Goal: Information Seeking & Learning: Learn about a topic

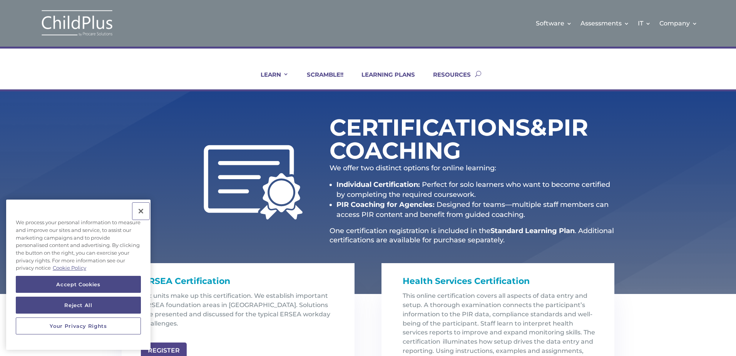
click at [140, 210] on button "Close" at bounding box center [141, 211] width 17 height 17
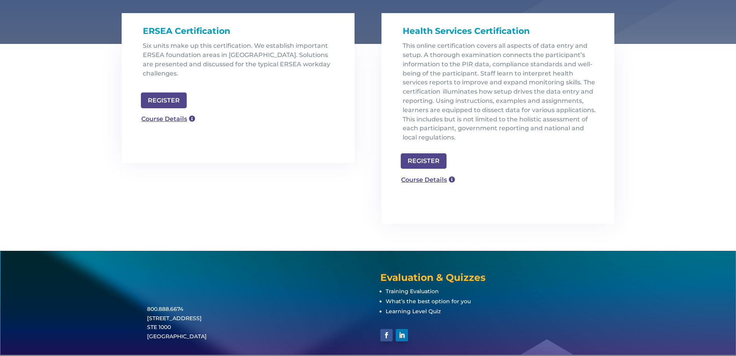
scroll to position [216, 0]
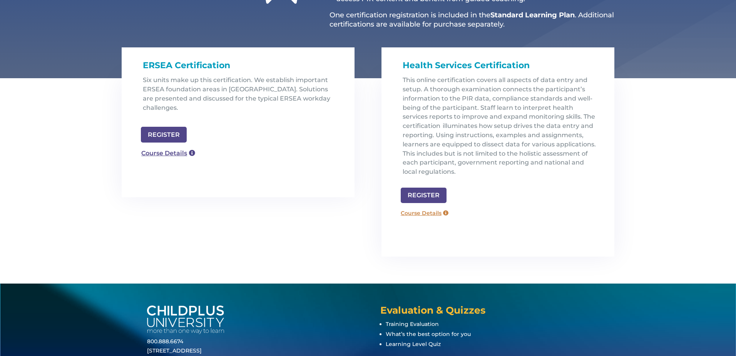
click at [412, 215] on link "Course Details" at bounding box center [424, 213] width 55 height 12
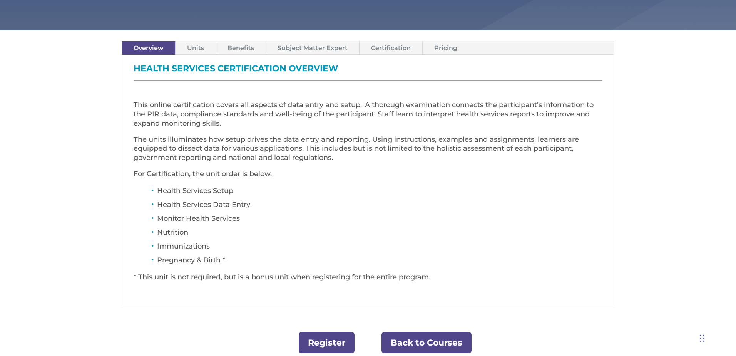
scroll to position [247, 0]
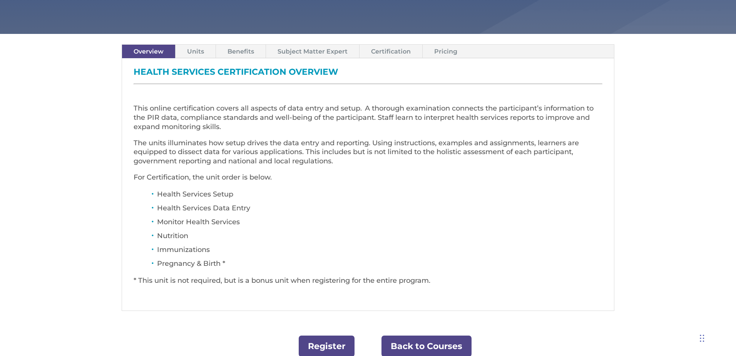
click at [390, 49] on link "Certification" at bounding box center [391, 51] width 63 height 13
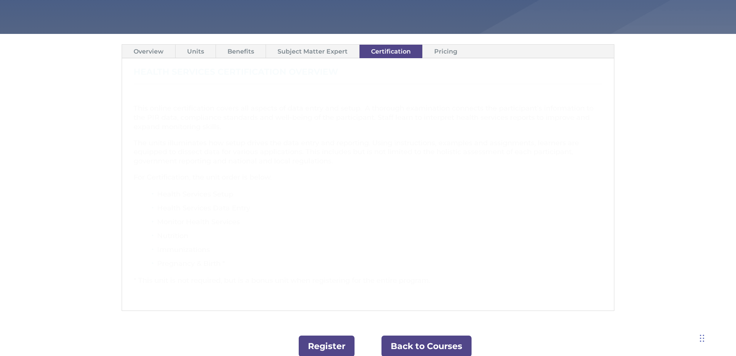
scroll to position [221, 0]
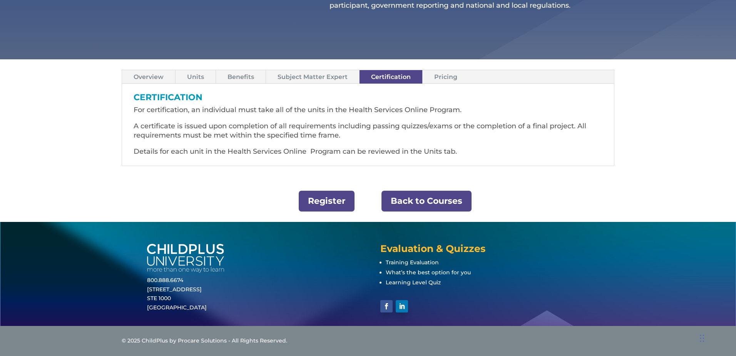
click at [201, 80] on link "Units" at bounding box center [196, 76] width 40 height 13
